Goal: Task Accomplishment & Management: Complete application form

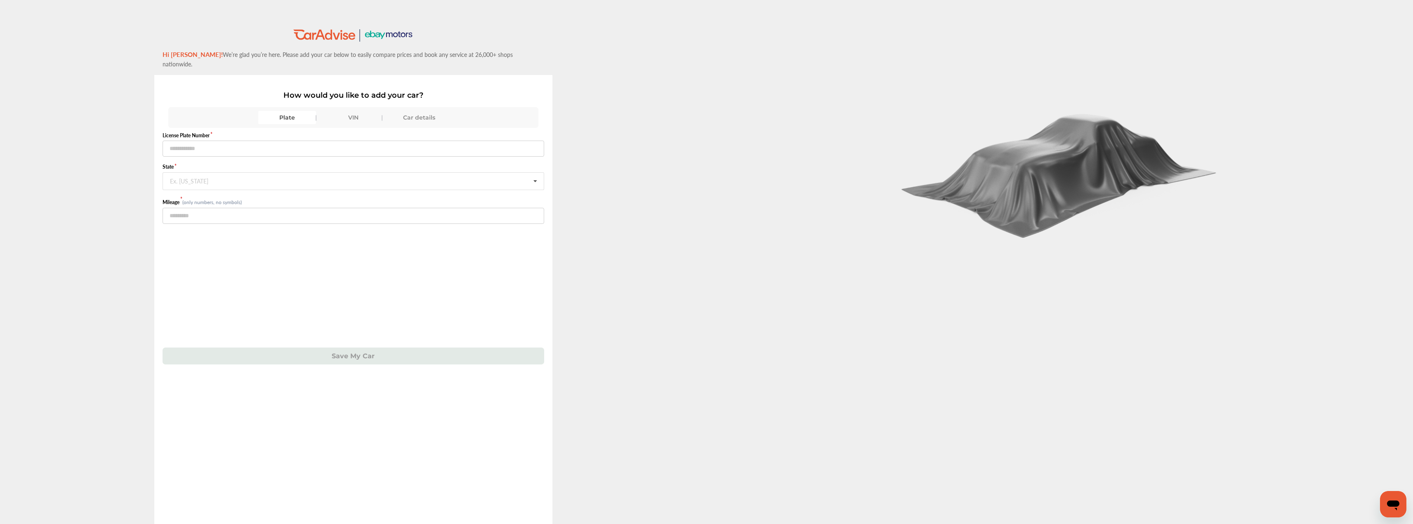
click at [756, 110] on div at bounding box center [1060, 281] width 707 height 563
click at [201, 211] on input "number" at bounding box center [354, 216] width 382 height 16
click at [196, 141] on input "text" at bounding box center [354, 149] width 382 height 16
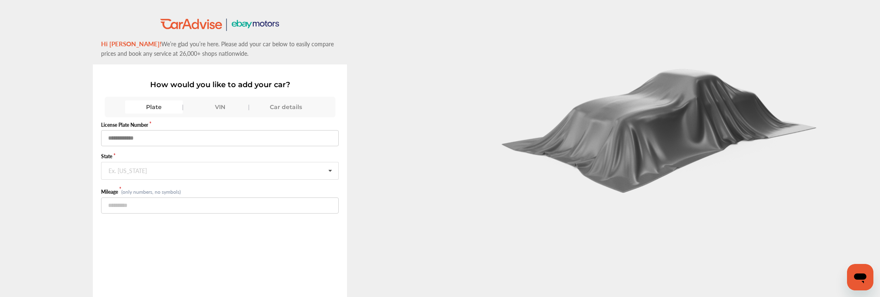
click at [272, 137] on input "text" at bounding box center [220, 138] width 238 height 16
click at [272, 111] on div "Car details" at bounding box center [286, 106] width 58 height 13
click at [227, 106] on div "VIN" at bounding box center [220, 106] width 58 height 13
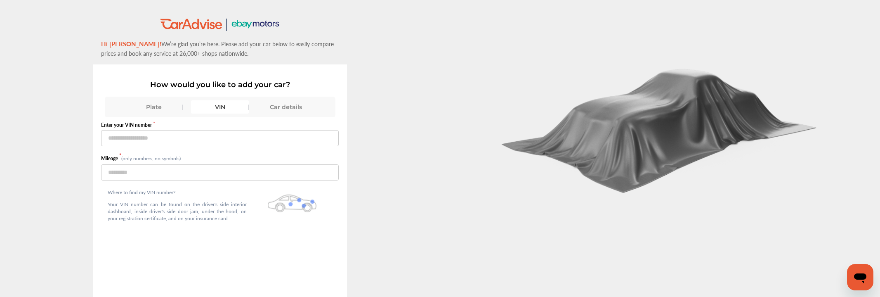
click at [164, 105] on div "Plate" at bounding box center [154, 106] width 58 height 13
click at [213, 104] on div "VIN" at bounding box center [220, 106] width 58 height 13
click at [187, 129] on div "Enter your VIN number" at bounding box center [220, 133] width 238 height 25
click at [186, 133] on input "text" at bounding box center [220, 138] width 238 height 16
type input "**********"
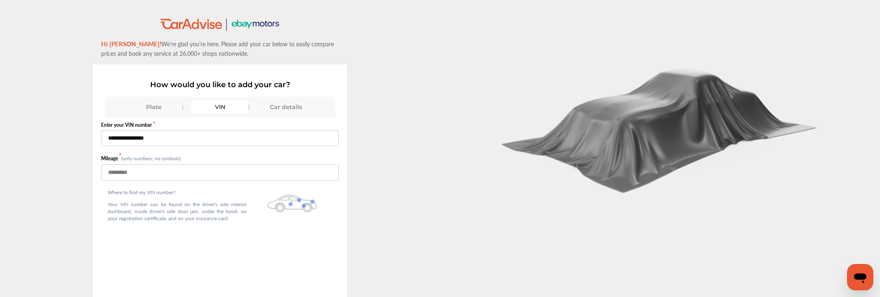
type input "******"
click at [419, 129] on div "**********" at bounding box center [220, 183] width 440 height 330
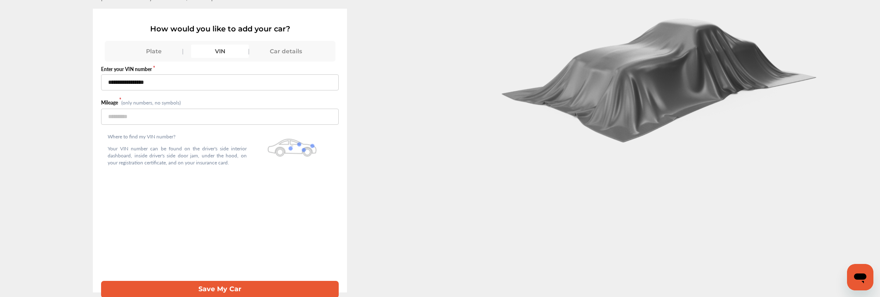
scroll to position [51, 0]
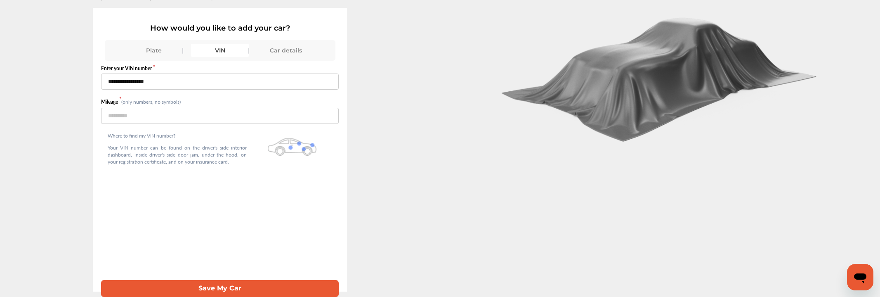
click at [256, 286] on button "Save My Car" at bounding box center [220, 288] width 238 height 17
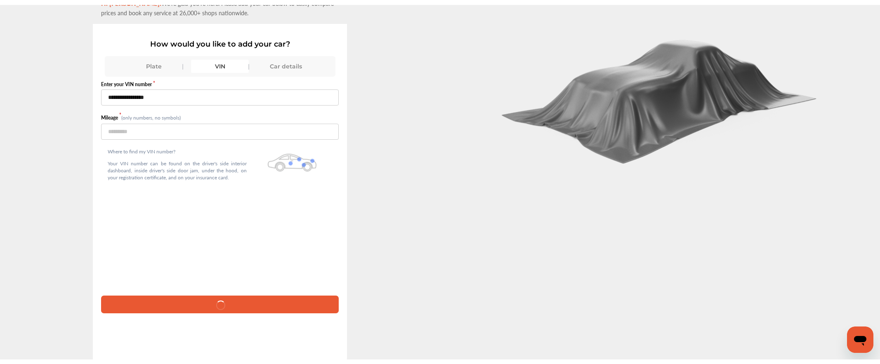
scroll to position [45, 0]
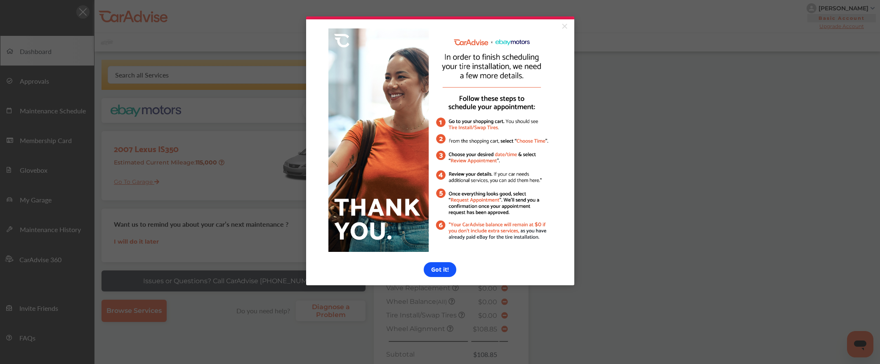
click at [438, 275] on link "Got it!" at bounding box center [440, 269] width 33 height 15
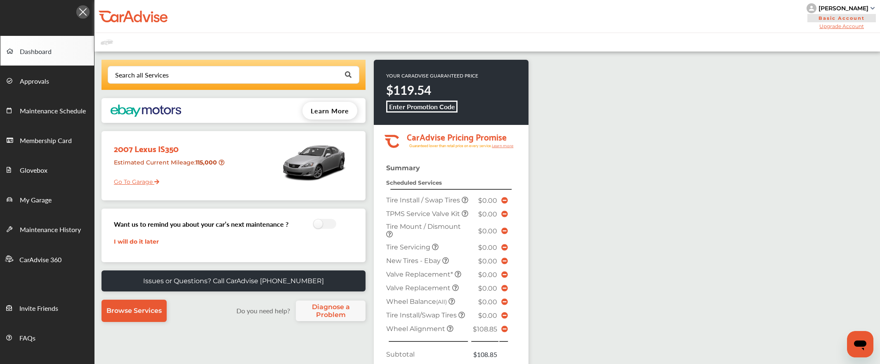
click at [612, 180] on div "Search all Services Looking for something we don’t seem to have? Contact us. .s…" at bounding box center [487, 296] width 786 height 488
click at [426, 231] on span "Tire Mount / Dismount" at bounding box center [423, 227] width 75 height 8
click at [485, 235] on span "$0.00" at bounding box center [487, 231] width 19 height 8
